Goal: Task Accomplishment & Management: Complete application form

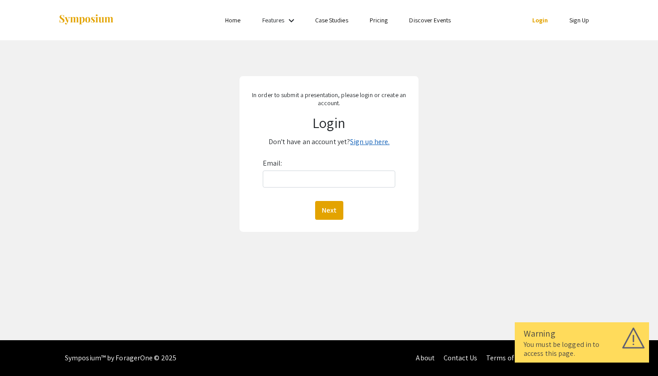
click at [363, 145] on link "Sign up here." at bounding box center [369, 141] width 39 height 9
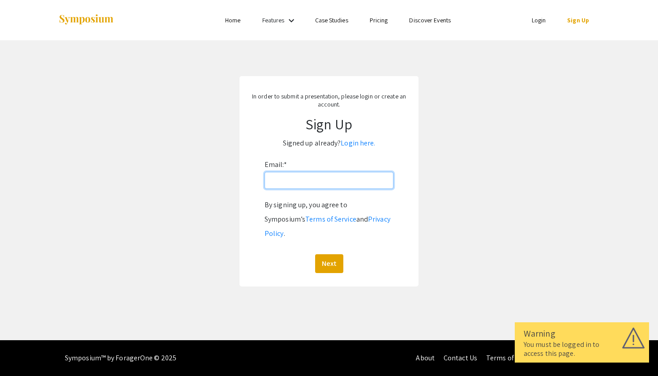
click at [316, 180] on input "Email: *" at bounding box center [329, 180] width 129 height 17
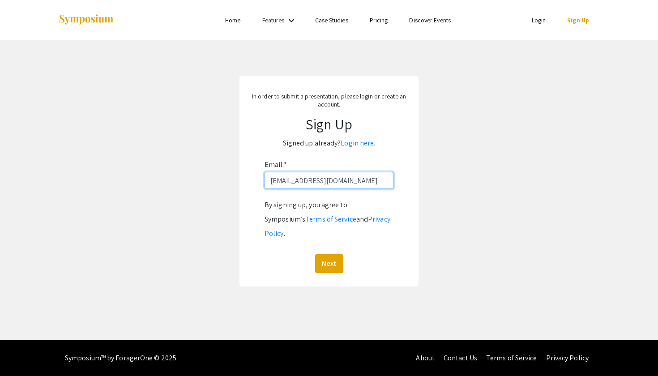
type input "[EMAIL_ADDRESS][DOMAIN_NAME]"
click at [329, 254] on button "Next" at bounding box center [329, 263] width 28 height 19
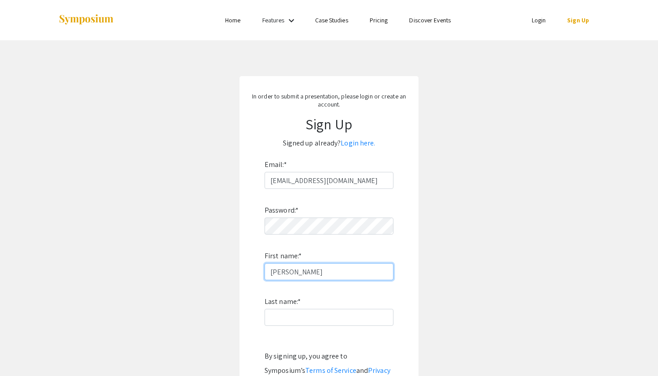
type input "[PERSON_NAME]"
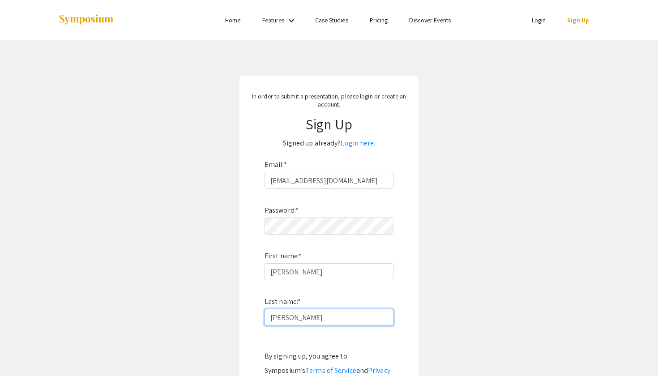
scroll to position [74, 0]
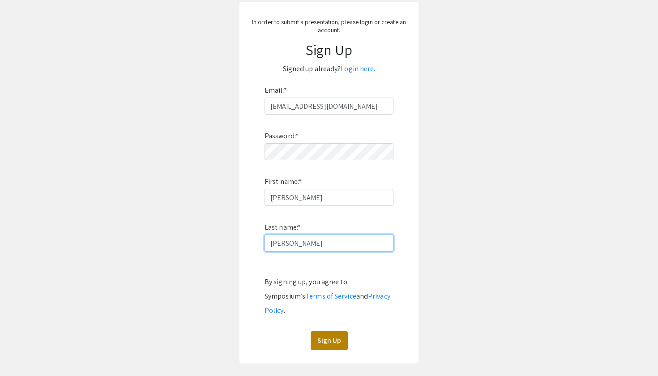
type input "[PERSON_NAME]"
click at [339, 331] on button "Sign Up" at bounding box center [329, 340] width 37 height 19
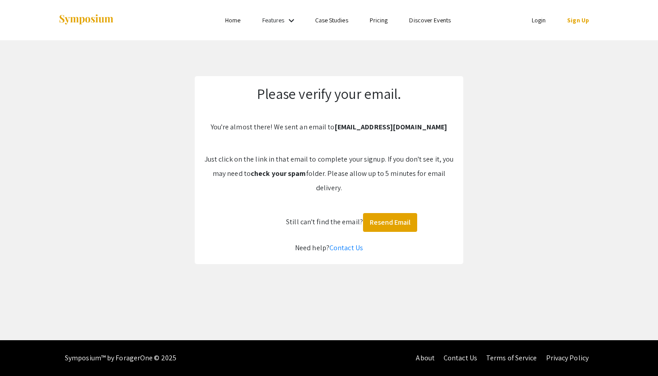
scroll to position [0, 0]
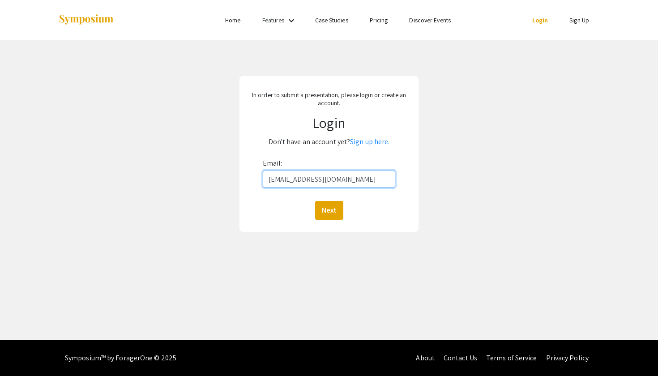
type input "[EMAIL_ADDRESS][DOMAIN_NAME]"
click at [329, 210] on button "Next" at bounding box center [329, 210] width 28 height 19
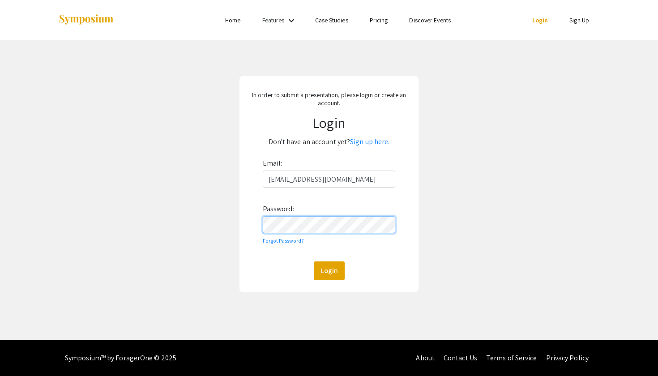
click at [329, 270] on button "Login" at bounding box center [329, 270] width 31 height 19
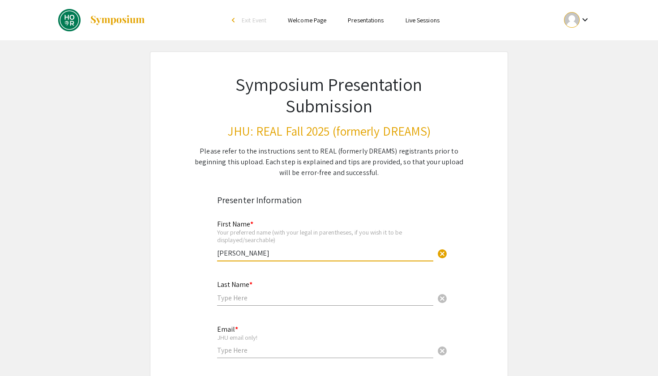
type input "[PERSON_NAME]"
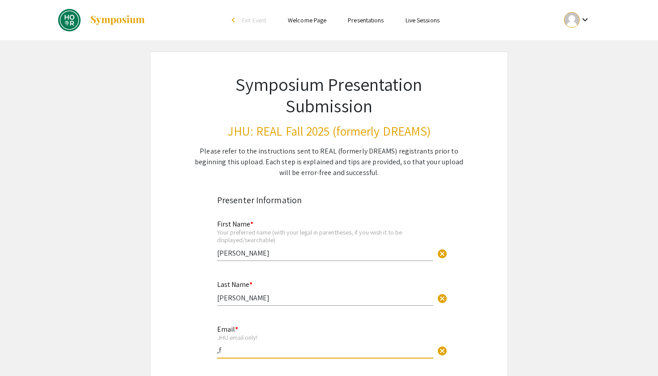
type input ","
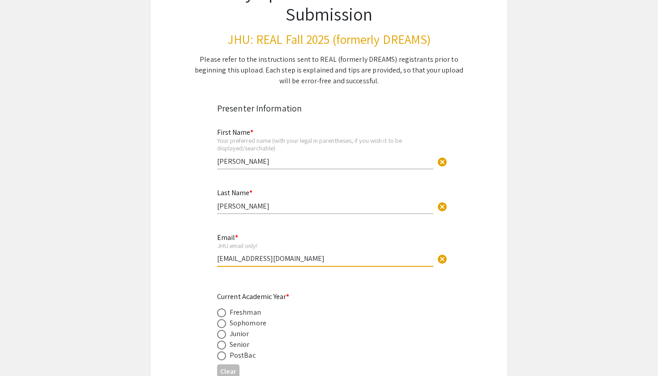
scroll to position [103, 0]
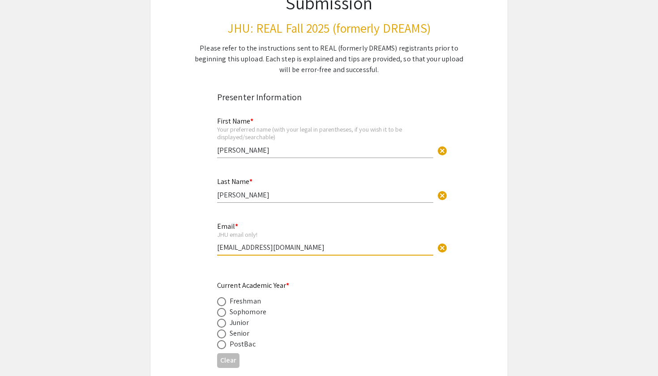
type input "[EMAIL_ADDRESS][DOMAIN_NAME]"
click at [221, 333] on span at bounding box center [221, 333] width 9 height 9
click at [221, 333] on input "radio" at bounding box center [221, 333] width 9 height 9
click at [222, 364] on button "Clear" at bounding box center [228, 360] width 22 height 15
click at [223, 336] on span at bounding box center [221, 333] width 9 height 9
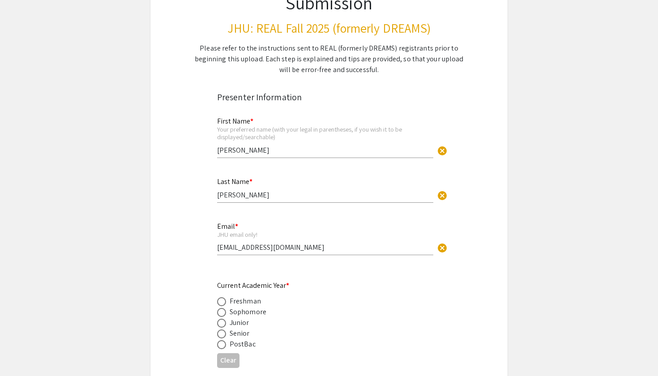
click at [223, 336] on input "radio" at bounding box center [221, 333] width 9 height 9
radio input "true"
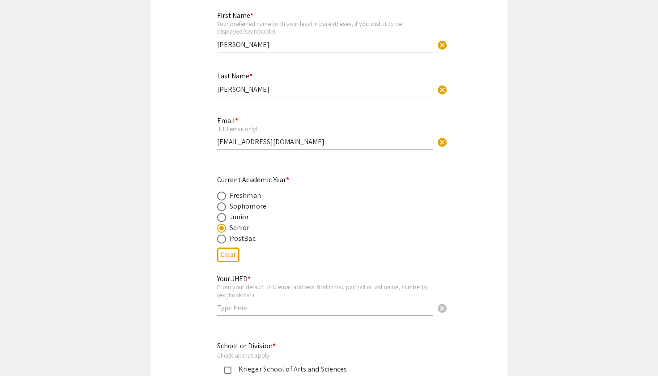
scroll to position [245, 0]
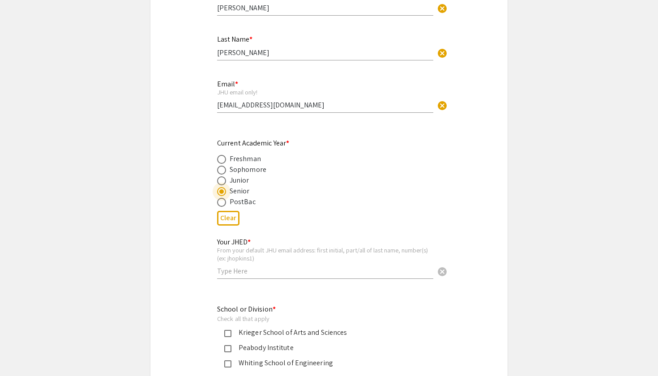
click at [237, 273] on input "text" at bounding box center [325, 270] width 216 height 9
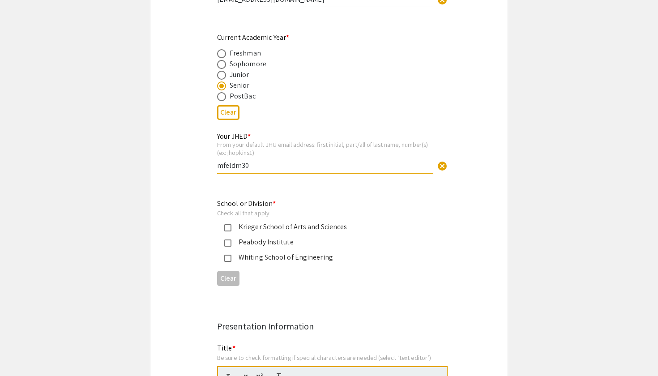
scroll to position [368, 0]
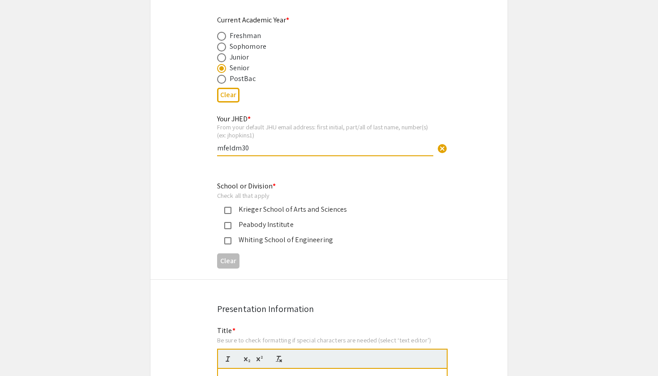
type input "mfeldm30"
click at [226, 212] on mat-pseudo-checkbox at bounding box center [227, 210] width 7 height 7
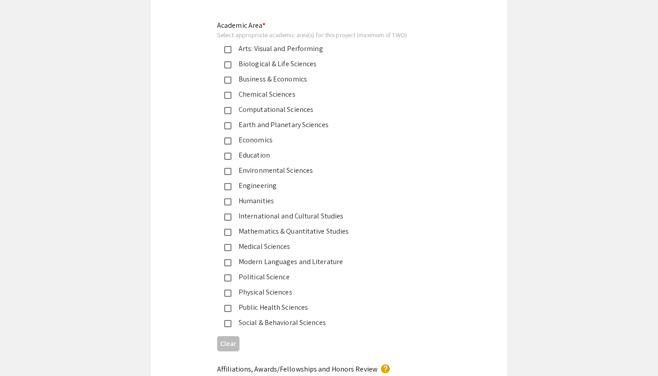
scroll to position [1095, 0]
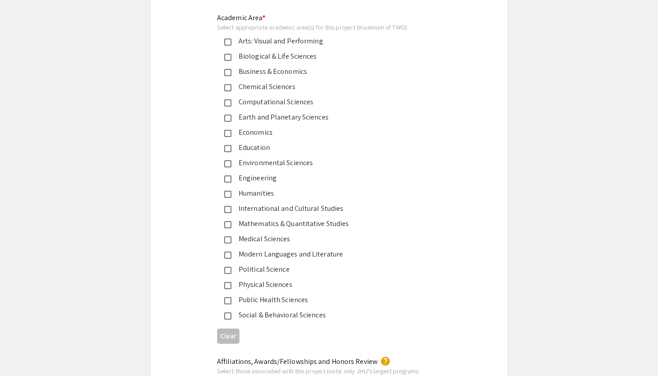
click at [228, 240] on mat-pseudo-checkbox at bounding box center [227, 239] width 7 height 7
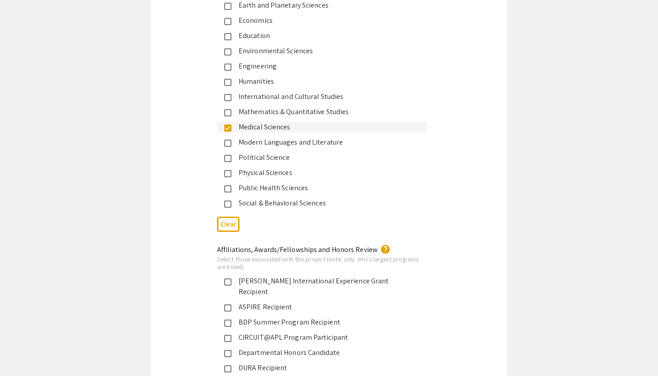
scroll to position [1235, 0]
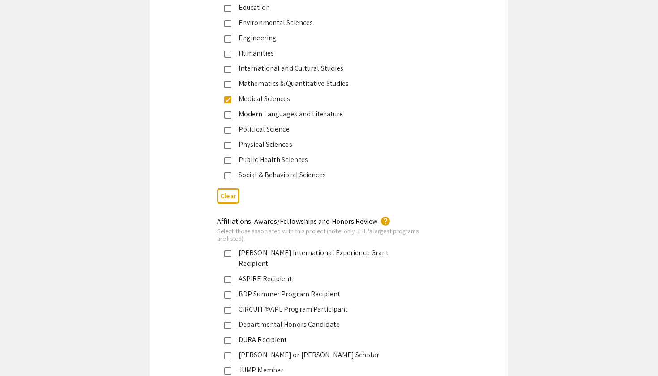
click at [229, 173] on mat-pseudo-checkbox at bounding box center [227, 175] width 7 height 7
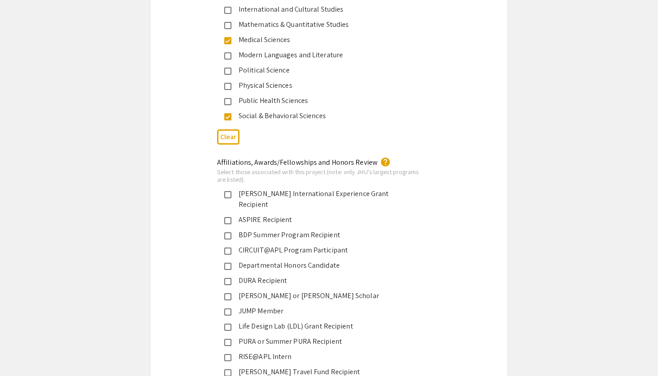
click at [229, 117] on mat-pseudo-checkbox at bounding box center [227, 116] width 7 height 7
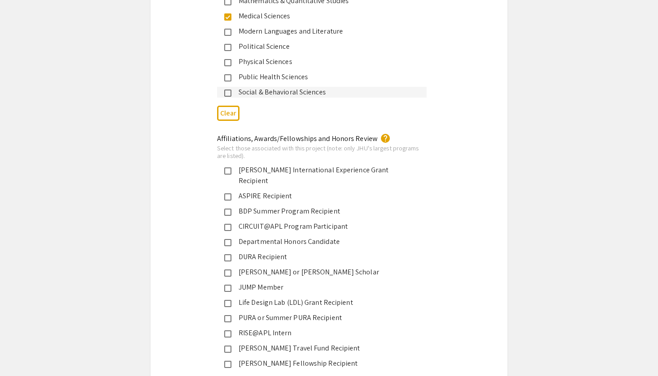
scroll to position [1326, 0]
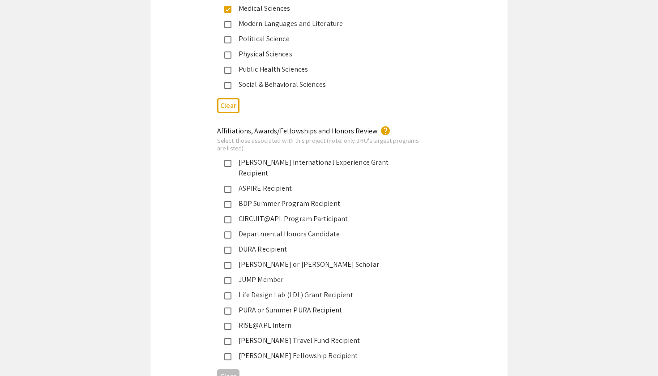
click at [231, 231] on mat-pseudo-checkbox at bounding box center [227, 234] width 7 height 7
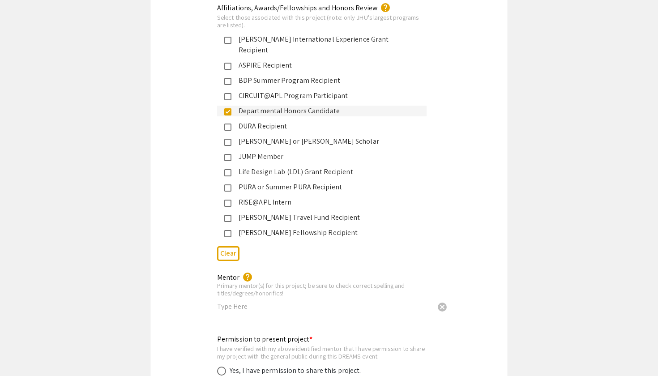
scroll to position [1499, 0]
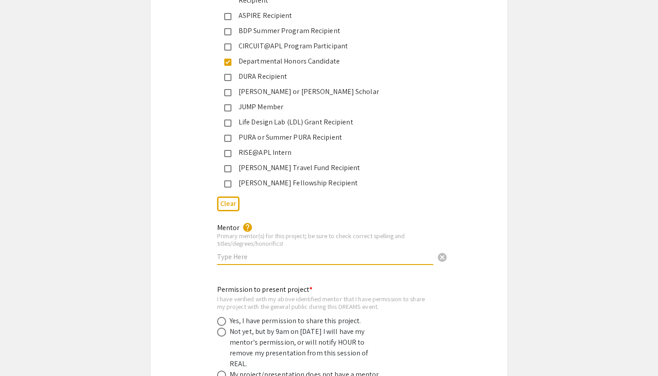
click at [255, 252] on input "text" at bounding box center [325, 256] width 216 height 9
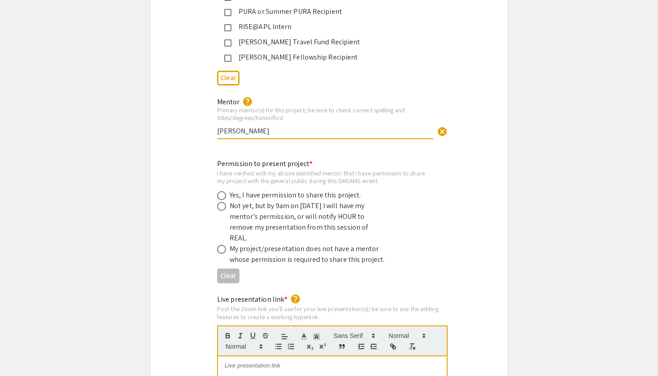
scroll to position [1633, 0]
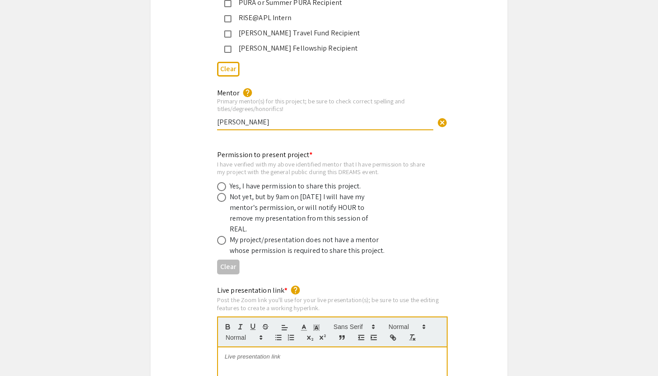
type input "Ben Sollinger"
click at [221, 182] on span at bounding box center [221, 186] width 9 height 9
click at [221, 182] on input "radio" at bounding box center [221, 186] width 9 height 9
radio input "true"
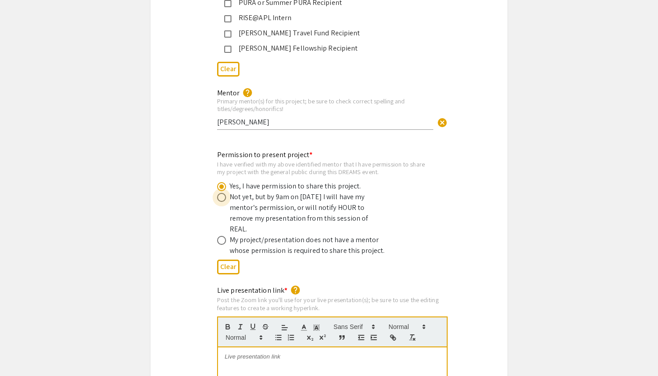
click at [222, 193] on span at bounding box center [221, 197] width 9 height 9
click at [222, 193] on input "radio" at bounding box center [221, 197] width 9 height 9
radio input "true"
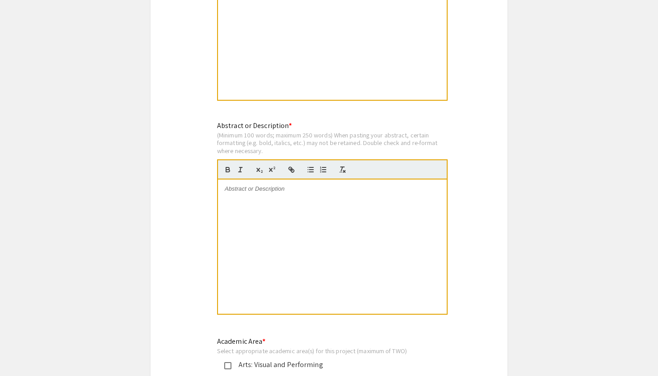
scroll to position [584, 0]
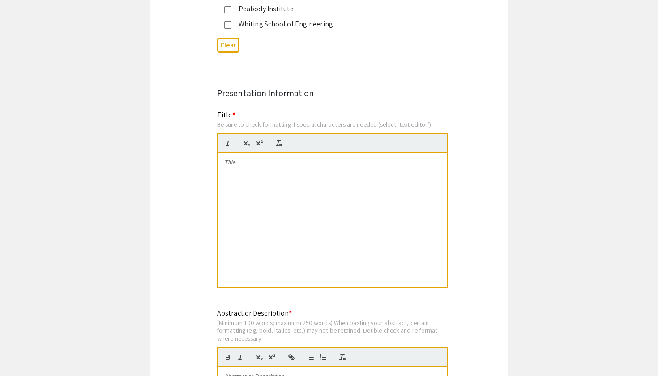
click at [264, 154] on div at bounding box center [332, 220] width 229 height 134
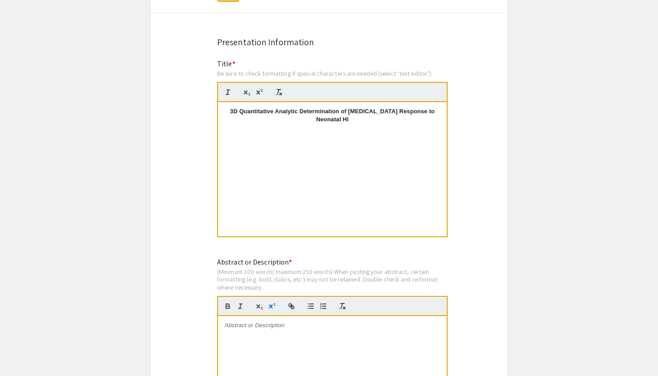
scroll to position [789, 0]
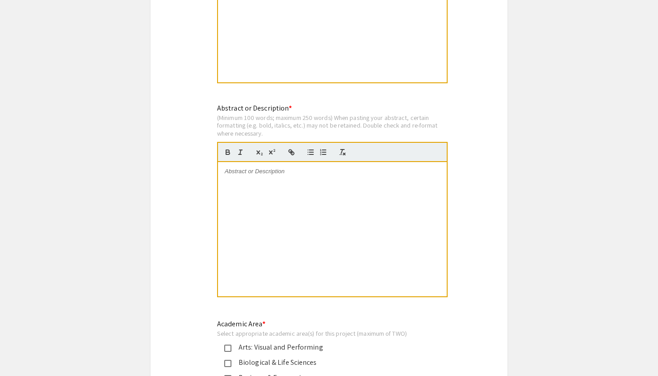
click at [278, 190] on div at bounding box center [332, 229] width 229 height 134
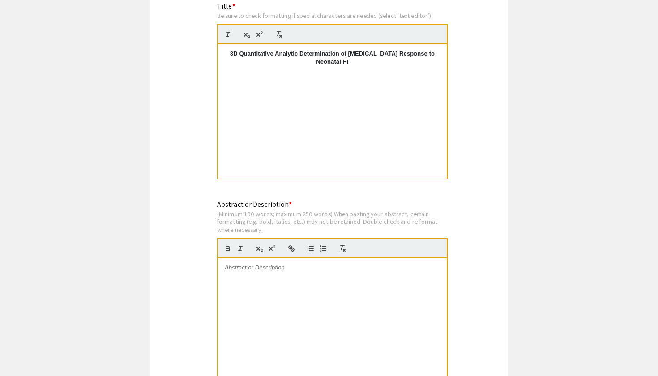
scroll to position [602, 0]
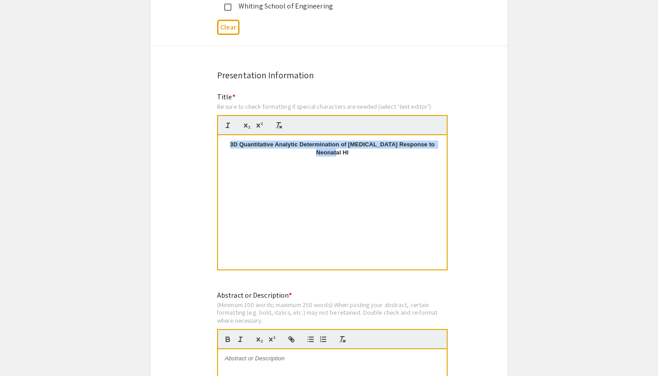
drag, startPoint x: 339, startPoint y: 155, endPoint x: 219, endPoint y: 141, distance: 120.8
click at [219, 141] on div "3D Quantitative Analytic Determination of Astrocyte Response to Neonatal HI" at bounding box center [332, 202] width 229 height 134
copy strong "3D Quantitative Analytic Determination of Astrocyte Response to Neonatal HI"
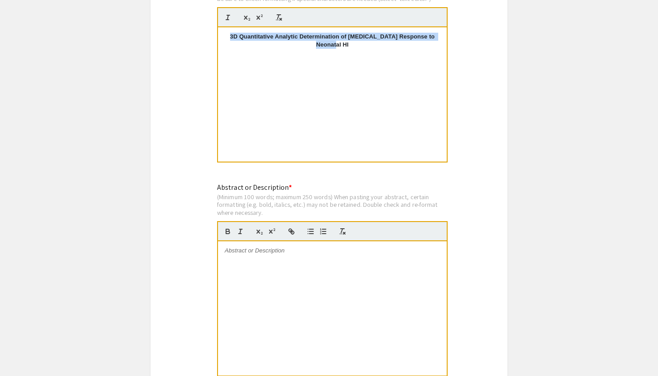
scroll to position [738, 0]
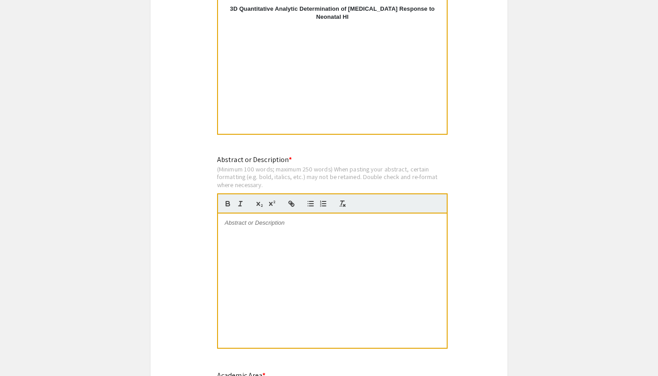
click at [283, 237] on div at bounding box center [332, 281] width 229 height 134
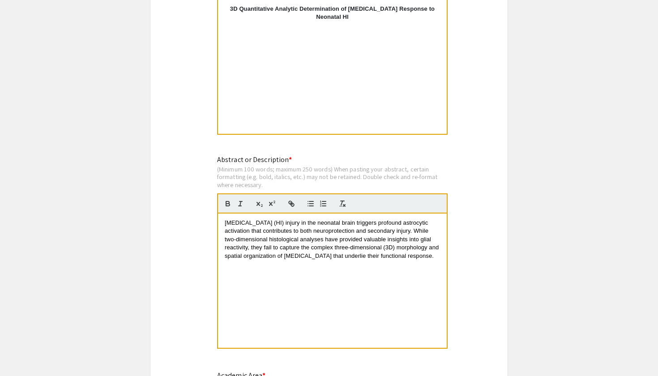
scroll to position [8, 0]
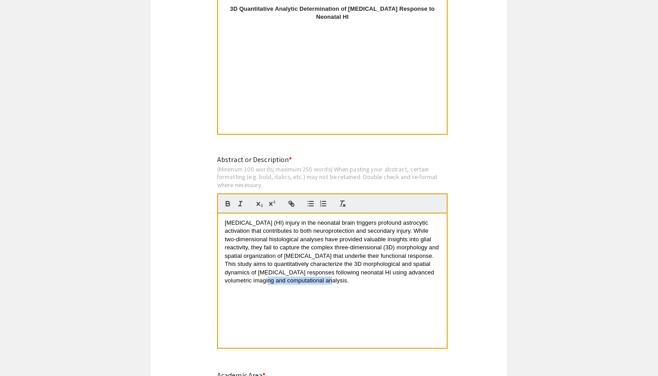
drag, startPoint x: 325, startPoint y: 279, endPoint x: 260, endPoint y: 278, distance: 65.4
click at [260, 278] on p "Hypoxic-ischemic (HI) injury in the neonatal brain triggers profound astrocytic…" at bounding box center [332, 252] width 215 height 66
click at [312, 270] on span "Hypoxic-ischemic (HI) injury in the neonatal brain triggers profound astrocytic…" at bounding box center [333, 251] width 216 height 64
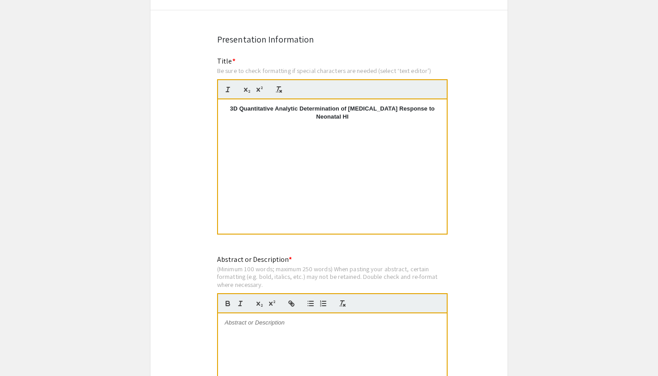
scroll to position [749, 0]
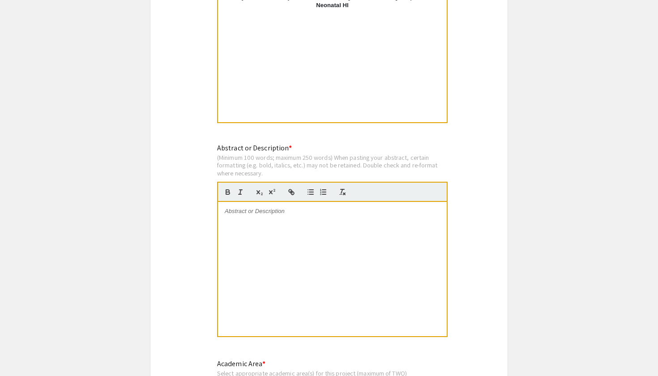
click at [342, 227] on div at bounding box center [332, 269] width 229 height 134
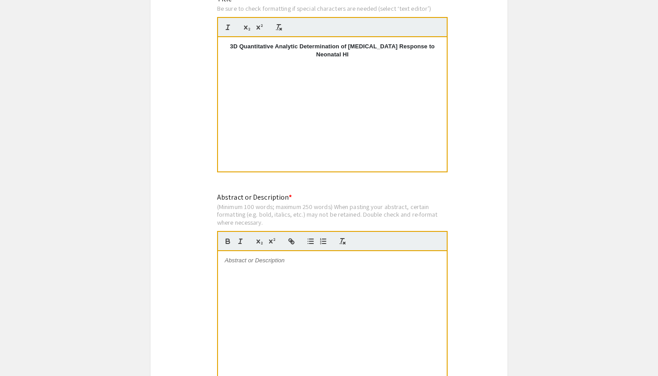
scroll to position [720, 0]
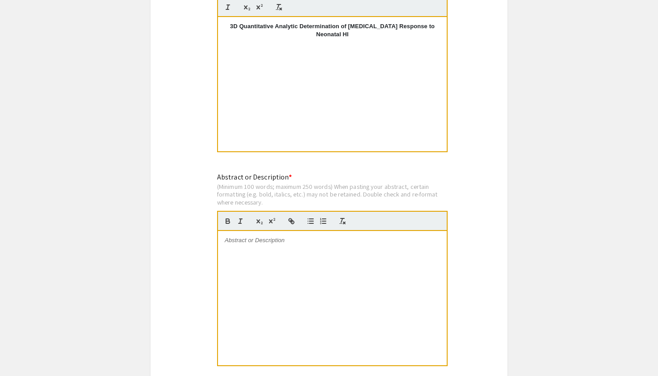
click at [246, 252] on div at bounding box center [332, 298] width 229 height 134
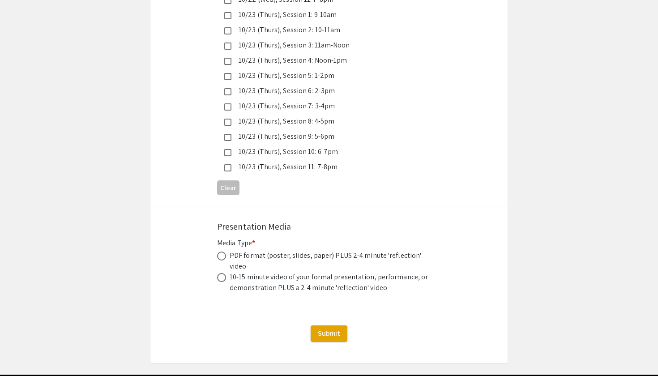
scroll to position [2512, 0]
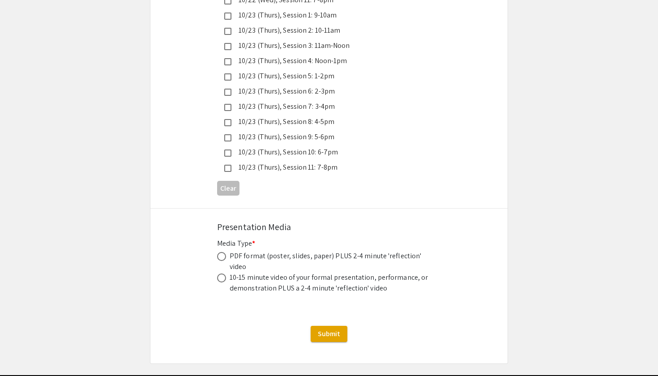
click at [224, 252] on span at bounding box center [221, 256] width 9 height 9
click at [224, 252] on input "radio" at bounding box center [221, 256] width 9 height 9
radio input "true"
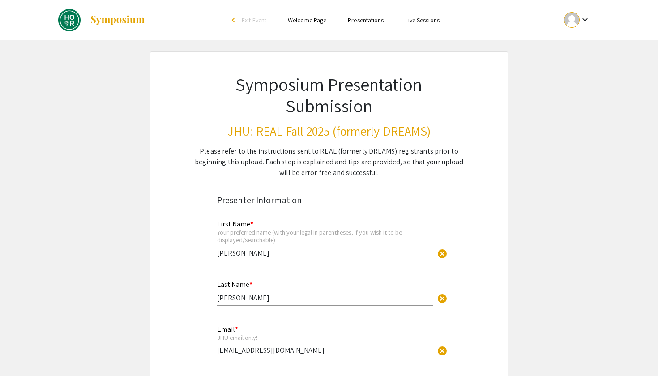
scroll to position [0, 0]
